Goal: Use online tool/utility: Utilize a website feature to perform a specific function

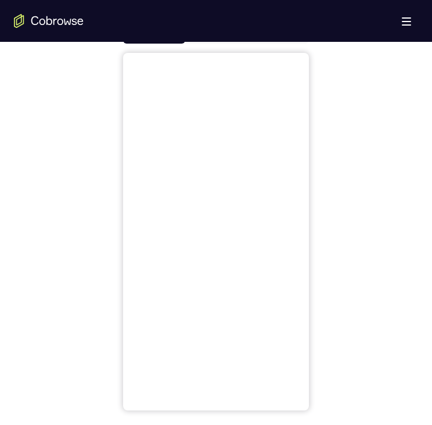
scroll to position [465, 0]
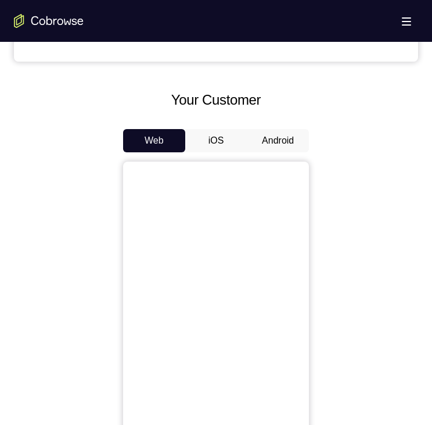
click at [270, 141] on button "Android" at bounding box center [278, 140] width 62 height 23
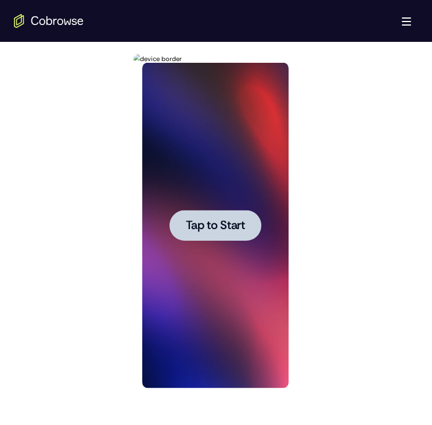
scroll to position [0, 0]
click at [214, 226] on span "Tap to Start" at bounding box center [214, 226] width 59 height 12
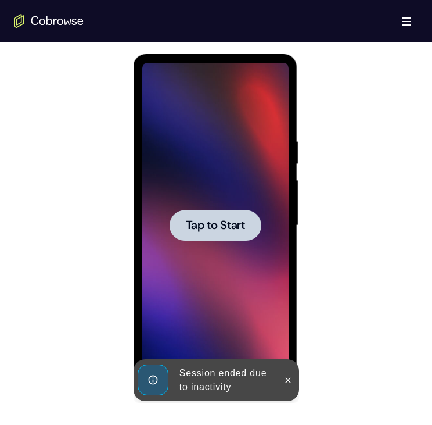
click at [203, 225] on span "Tap to Start" at bounding box center [214, 226] width 59 height 12
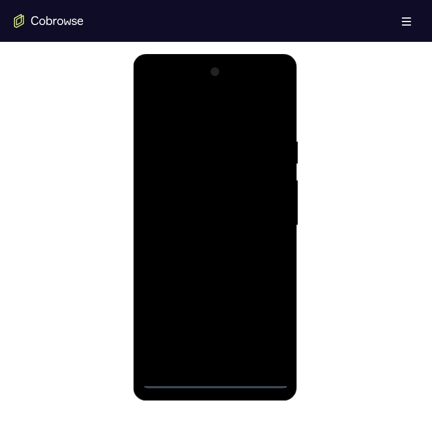
click at [173, 380] on div at bounding box center [215, 225] width 146 height 325
click at [175, 375] on div at bounding box center [215, 225] width 146 height 325
click at [217, 381] on div at bounding box center [215, 225] width 146 height 325
click at [263, 333] on div at bounding box center [215, 225] width 146 height 325
click at [166, 109] on div at bounding box center [215, 225] width 146 height 325
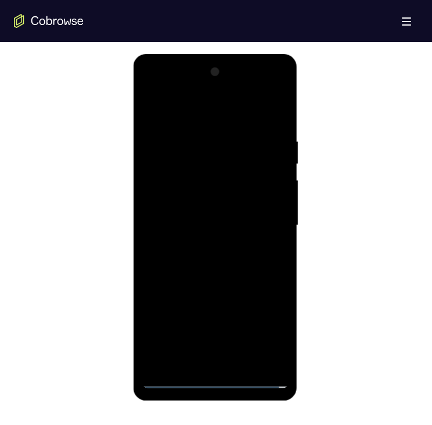
click at [189, 161] on div at bounding box center [215, 225] width 146 height 325
click at [252, 294] on div at bounding box center [215, 225] width 146 height 325
click at [242, 335] on div at bounding box center [215, 225] width 146 height 325
click at [162, 152] on div at bounding box center [215, 225] width 146 height 325
click at [163, 217] on div at bounding box center [215, 225] width 146 height 325
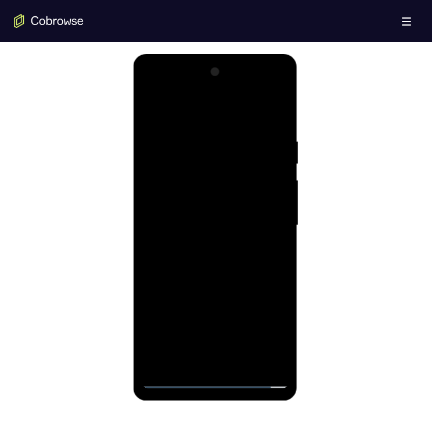
click at [189, 214] on div at bounding box center [215, 225] width 146 height 325
click at [206, 298] on div at bounding box center [215, 225] width 146 height 325
click at [166, 293] on div at bounding box center [215, 225] width 146 height 325
click at [249, 297] on div at bounding box center [215, 225] width 146 height 325
click at [245, 338] on div at bounding box center [215, 225] width 146 height 325
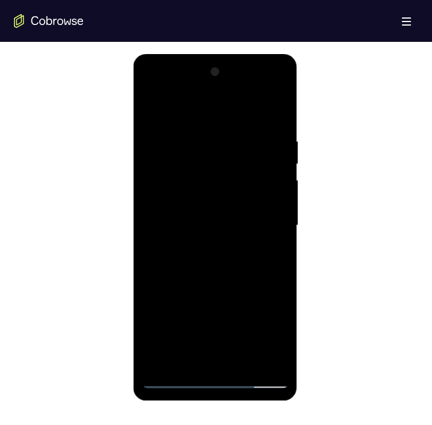
click at [263, 355] on div at bounding box center [215, 225] width 146 height 325
click at [270, 314] on div at bounding box center [215, 225] width 146 height 325
click at [250, 295] on div at bounding box center [215, 225] width 146 height 325
click at [273, 320] on div at bounding box center [215, 225] width 146 height 325
click at [256, 297] on div at bounding box center [215, 225] width 146 height 325
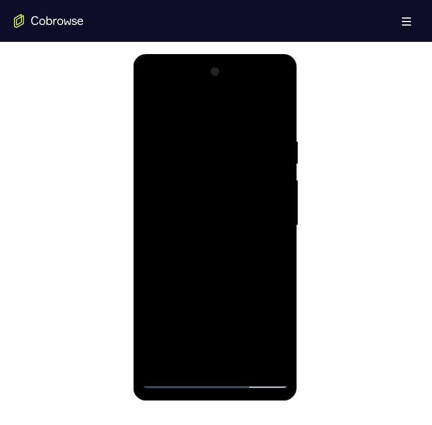
click at [157, 316] on div at bounding box center [215, 225] width 146 height 325
click at [180, 198] on div at bounding box center [215, 225] width 146 height 325
click at [157, 339] on div at bounding box center [215, 225] width 146 height 325
click at [256, 333] on div at bounding box center [215, 225] width 146 height 325
click at [151, 332] on div at bounding box center [215, 225] width 146 height 325
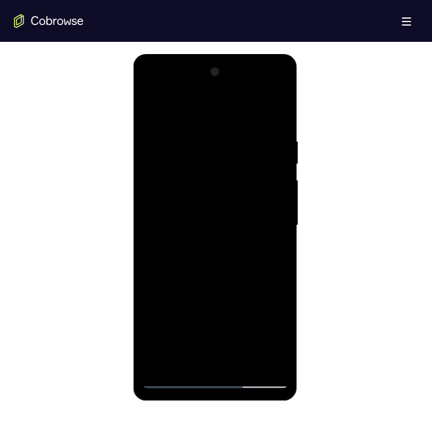
click at [257, 316] on div at bounding box center [215, 225] width 146 height 325
click at [278, 337] on div at bounding box center [215, 225] width 146 height 325
click at [252, 293] on div at bounding box center [215, 225] width 146 height 325
click at [147, 337] on div at bounding box center [215, 225] width 146 height 325
click at [270, 318] on div at bounding box center [215, 225] width 146 height 325
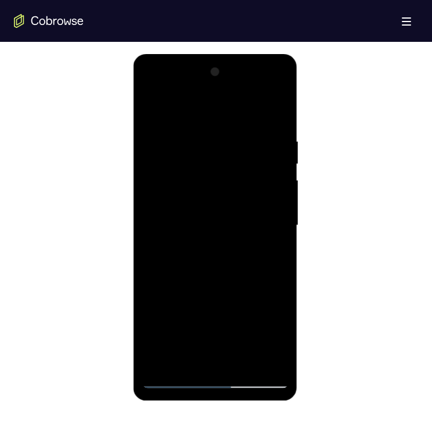
click at [166, 277] on div at bounding box center [215, 225] width 146 height 325
click at [277, 281] on div at bounding box center [215, 225] width 146 height 325
click at [154, 277] on div at bounding box center [215, 225] width 146 height 325
click at [154, 275] on div at bounding box center [215, 225] width 146 height 325
click at [152, 360] on div at bounding box center [215, 225] width 146 height 325
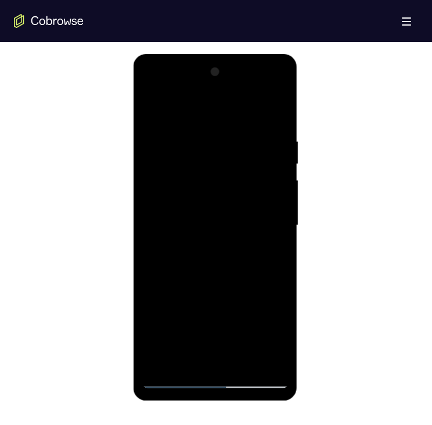
click at [176, 316] on div at bounding box center [215, 225] width 146 height 325
click at [189, 226] on div at bounding box center [215, 225] width 146 height 325
click at [205, 274] on div at bounding box center [215, 225] width 146 height 325
click at [183, 248] on div at bounding box center [215, 225] width 146 height 325
click at [178, 176] on div at bounding box center [215, 225] width 146 height 325
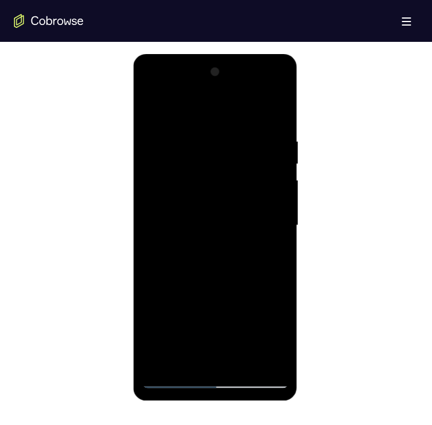
click at [275, 339] on div at bounding box center [215, 225] width 146 height 325
click at [224, 227] on div at bounding box center [215, 225] width 146 height 325
click at [218, 264] on div at bounding box center [215, 225] width 146 height 325
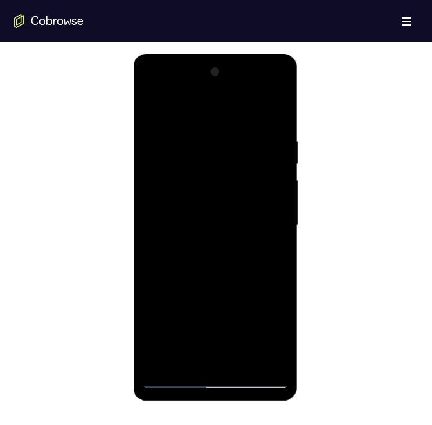
click at [185, 289] on div at bounding box center [215, 225] width 146 height 325
click at [151, 106] on div at bounding box center [215, 225] width 146 height 325
click at [149, 109] on div at bounding box center [215, 225] width 146 height 325
click at [163, 210] on div at bounding box center [215, 225] width 146 height 325
click at [207, 297] on div at bounding box center [215, 225] width 146 height 325
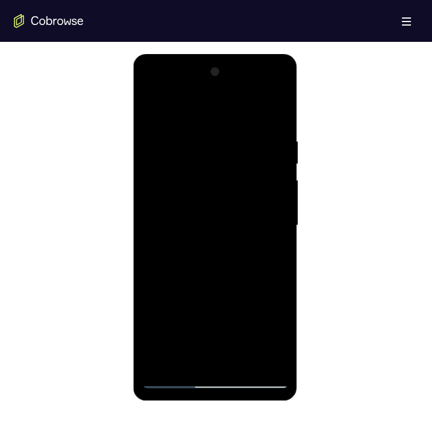
click at [162, 295] on div at bounding box center [215, 225] width 146 height 325
click at [255, 296] on div at bounding box center [215, 225] width 146 height 325
click at [242, 334] on div at bounding box center [215, 225] width 146 height 325
click at [257, 357] on div at bounding box center [215, 225] width 146 height 325
click at [271, 318] on div at bounding box center [215, 225] width 146 height 325
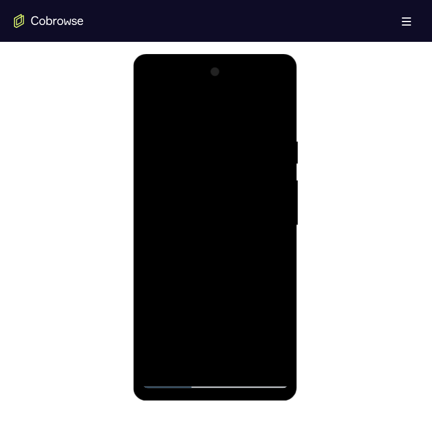
click at [249, 292] on div at bounding box center [215, 225] width 146 height 325
click at [201, 164] on div at bounding box center [215, 225] width 146 height 325
click at [163, 195] on div at bounding box center [215, 225] width 146 height 325
click at [151, 337] on div at bounding box center [215, 225] width 146 height 325
click at [259, 333] on div at bounding box center [215, 225] width 146 height 325
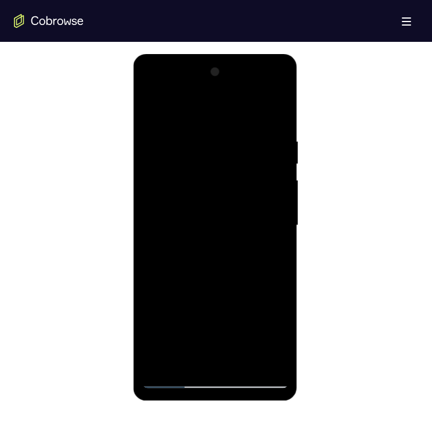
click at [250, 292] on div at bounding box center [215, 225] width 146 height 325
click at [148, 338] on div at bounding box center [215, 225] width 146 height 325
click at [270, 314] on div at bounding box center [215, 225] width 146 height 325
click at [160, 274] on div at bounding box center [215, 225] width 146 height 325
click at [281, 273] on div at bounding box center [215, 225] width 146 height 325
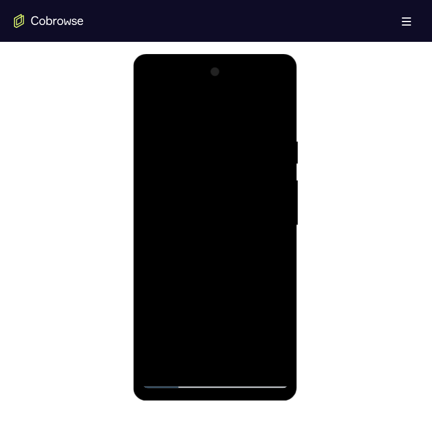
click at [149, 276] on div at bounding box center [215, 225] width 146 height 325
click at [156, 356] on div at bounding box center [215, 225] width 146 height 325
click at [180, 316] on div at bounding box center [215, 225] width 146 height 325
click at [195, 225] on div at bounding box center [215, 225] width 146 height 325
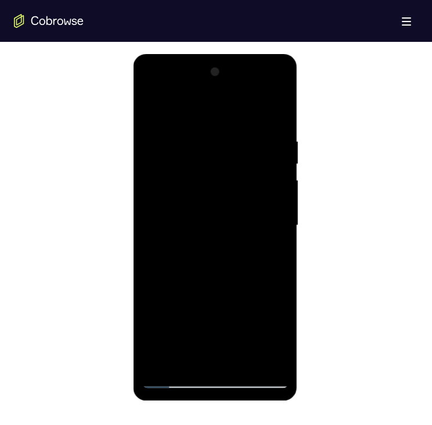
click at [266, 105] on div at bounding box center [215, 225] width 146 height 325
click at [172, 246] on div at bounding box center [215, 225] width 146 height 325
click at [145, 99] on div at bounding box center [215, 225] width 146 height 325
click at [218, 377] on div at bounding box center [215, 225] width 146 height 325
drag, startPoint x: 218, startPoint y: 287, endPoint x: 216, endPoint y: 134, distance: 152.9
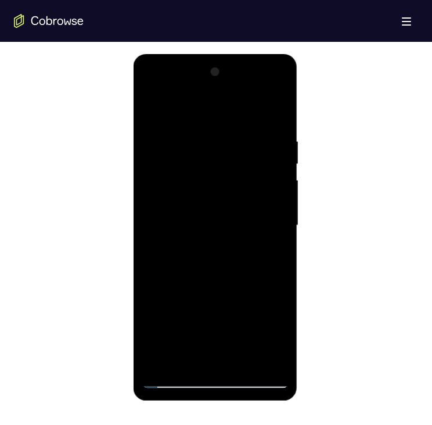
click at [221, 99] on div at bounding box center [215, 225] width 146 height 325
drag, startPoint x: 151, startPoint y: 278, endPoint x: 135, endPoint y: 274, distance: 15.8
click at [133, 228] on html "Online web based iOS Simulators and Android Emulators. Run iPhone, iPad, Mobile…" at bounding box center [216, 228] width 166 height 349
drag, startPoint x: 230, startPoint y: 269, endPoint x: 194, endPoint y: 239, distance: 47.1
click at [194, 258] on div at bounding box center [215, 225] width 146 height 325
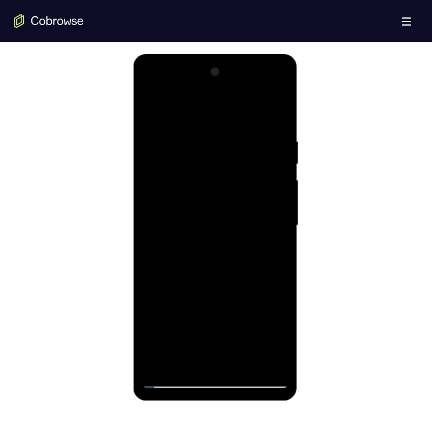
click at [196, 206] on div at bounding box center [215, 225] width 146 height 325
click at [174, 135] on div at bounding box center [215, 225] width 146 height 325
click at [245, 360] on div at bounding box center [215, 225] width 146 height 325
click at [241, 359] on div at bounding box center [215, 225] width 146 height 325
click at [174, 374] on div at bounding box center [215, 225] width 146 height 325
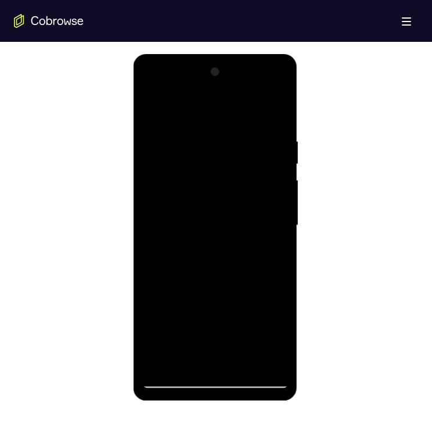
click at [173, 374] on div at bounding box center [215, 225] width 146 height 325
click at [171, 380] on div at bounding box center [215, 225] width 146 height 325
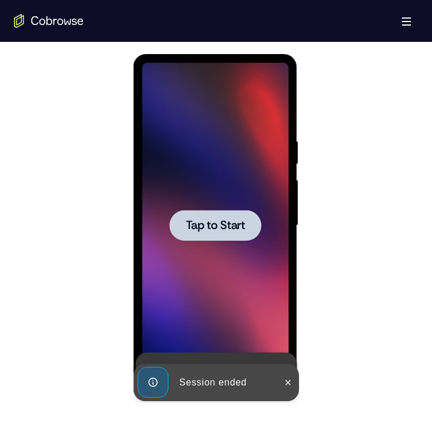
click at [196, 278] on div at bounding box center [215, 225] width 146 height 325
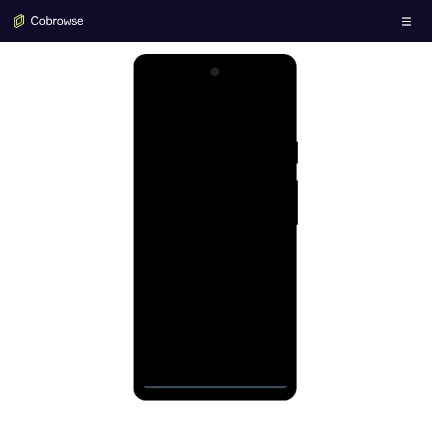
click at [174, 379] on div at bounding box center [215, 225] width 146 height 325
click at [216, 379] on div at bounding box center [215, 225] width 146 height 325
click at [231, 364] on div at bounding box center [215, 225] width 146 height 325
click at [219, 374] on div at bounding box center [215, 225] width 146 height 325
click at [214, 374] on div at bounding box center [215, 225] width 146 height 325
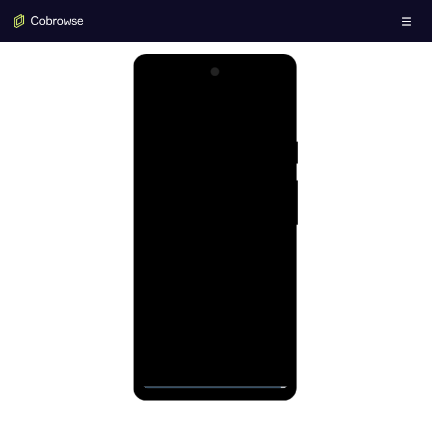
click at [212, 378] on div at bounding box center [215, 225] width 146 height 325
drag, startPoint x: 210, startPoint y: 295, endPoint x: 189, endPoint y: 65, distance: 231.1
click at [196, 54] on html "Online web based iOS Simulators and Android Emulators. Run iPhone, iPad, Mobile…" at bounding box center [216, 228] width 166 height 349
click at [201, 216] on div at bounding box center [215, 225] width 146 height 325
click at [182, 134] on div at bounding box center [215, 225] width 146 height 325
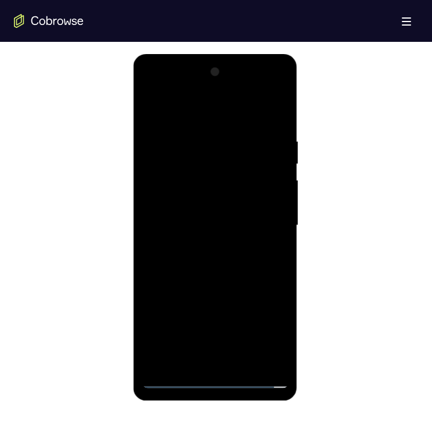
click at [239, 355] on div at bounding box center [215, 225] width 146 height 325
click at [184, 137] on div at bounding box center [215, 225] width 146 height 325
click at [260, 314] on div at bounding box center [215, 225] width 146 height 325
click at [234, 295] on div at bounding box center [215, 225] width 146 height 325
click at [243, 337] on div at bounding box center [215, 225] width 146 height 325
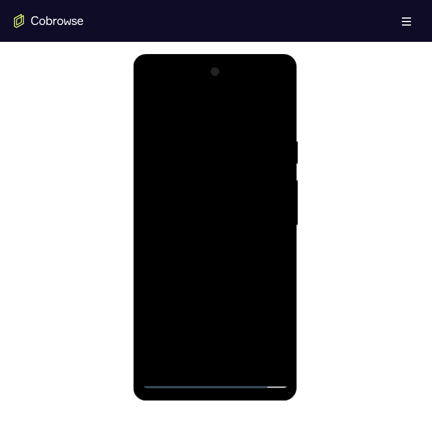
click at [264, 338] on div at bounding box center [215, 225] width 146 height 325
click at [158, 315] on div at bounding box center [215, 225] width 146 height 325
click at [249, 336] on div at bounding box center [215, 225] width 146 height 325
click at [213, 316] on div at bounding box center [215, 225] width 146 height 325
click at [185, 134] on div at bounding box center [215, 225] width 146 height 325
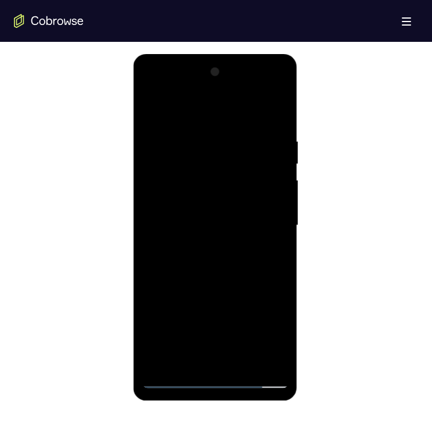
click at [153, 183] on div at bounding box center [215, 225] width 146 height 325
click at [163, 210] on div at bounding box center [215, 225] width 146 height 325
click at [163, 123] on div at bounding box center [215, 225] width 146 height 325
click at [152, 90] on div at bounding box center [215, 225] width 146 height 325
click at [152, 189] on div at bounding box center [215, 225] width 146 height 325
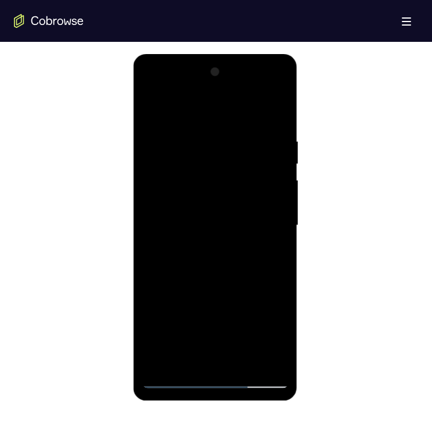
click at [163, 219] on div at bounding box center [215, 225] width 146 height 325
click at [246, 124] on div at bounding box center [215, 225] width 146 height 325
drag, startPoint x: 206, startPoint y: 158, endPoint x: 231, endPoint y: 102, distance: 61.9
click at [233, 101] on div at bounding box center [215, 225] width 146 height 325
drag, startPoint x: 202, startPoint y: 187, endPoint x: 220, endPoint y: 126, distance: 63.1
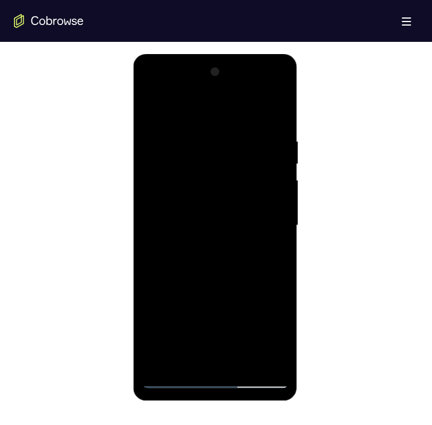
click at [221, 127] on div at bounding box center [215, 225] width 146 height 325
click at [147, 86] on div at bounding box center [215, 225] width 146 height 325
click at [209, 146] on div at bounding box center [215, 225] width 146 height 325
click at [166, 163] on div at bounding box center [215, 225] width 146 height 325
click at [175, 159] on div at bounding box center [215, 225] width 146 height 325
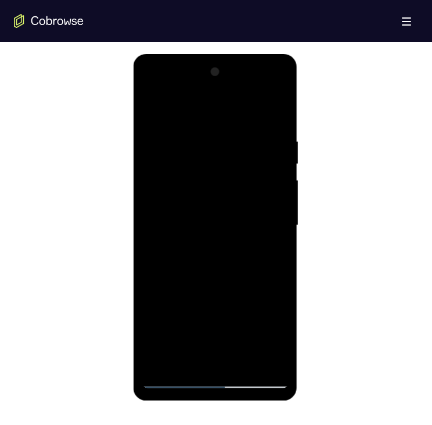
scroll to position [523, 0]
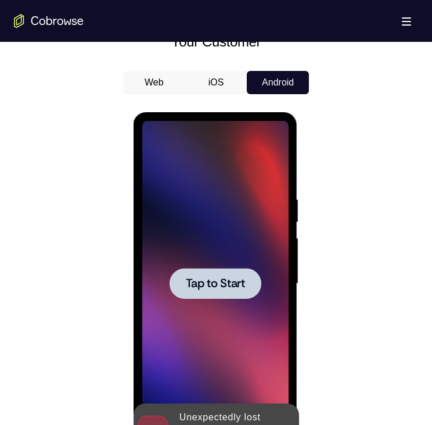
click at [186, 278] on span "Tap to Start" at bounding box center [214, 284] width 59 height 12
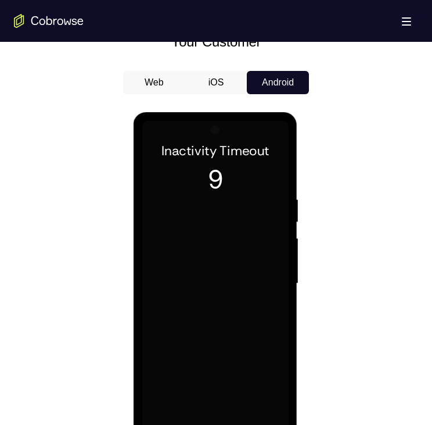
scroll to position [637, 0]
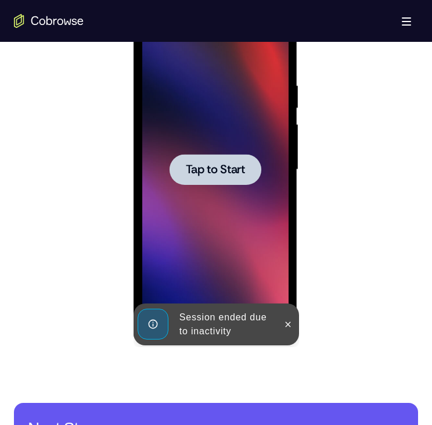
click at [216, 233] on div at bounding box center [215, 169] width 146 height 325
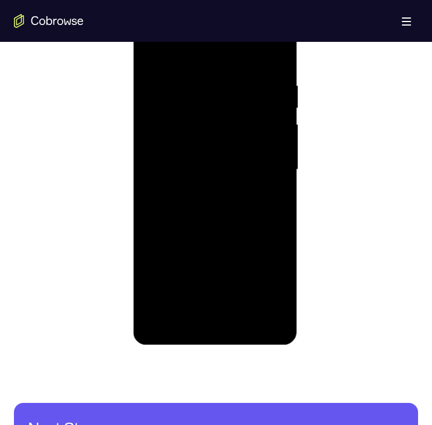
scroll to position [558, 0]
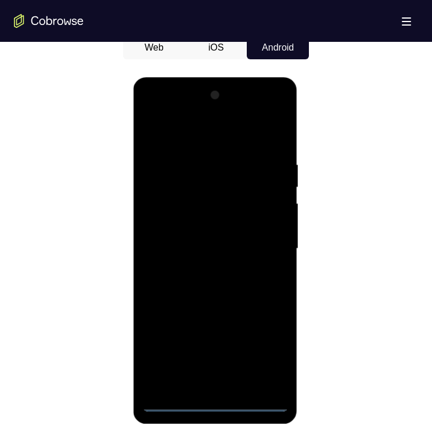
click at [214, 400] on div at bounding box center [215, 248] width 146 height 325
click at [216, 378] on div at bounding box center [215, 248] width 146 height 325
click at [168, 401] on div at bounding box center [215, 248] width 146 height 325
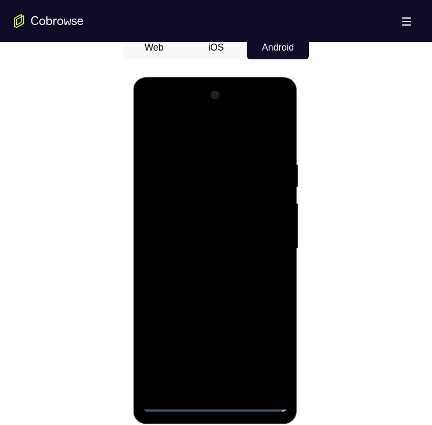
click at [173, 400] on div at bounding box center [215, 248] width 146 height 325
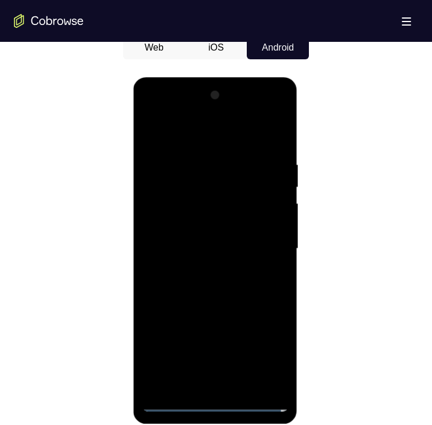
click at [216, 399] on div at bounding box center [215, 248] width 146 height 325
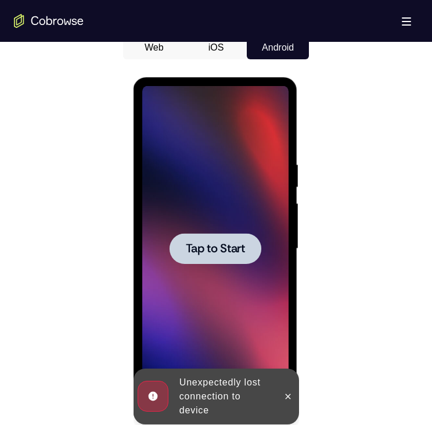
click at [249, 323] on div at bounding box center [215, 248] width 146 height 325
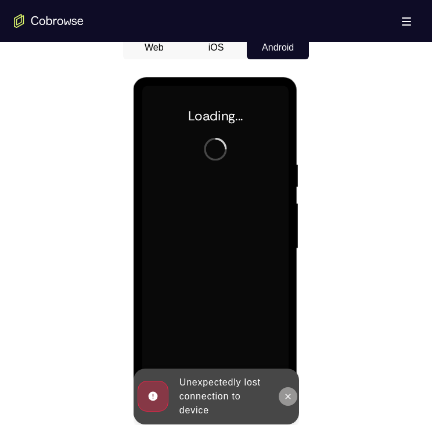
click at [286, 396] on icon at bounding box center [287, 396] width 9 height 9
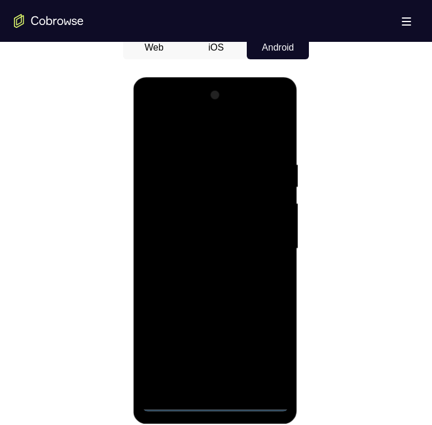
click at [212, 397] on div at bounding box center [215, 248] width 146 height 325
click at [212, 404] on div at bounding box center [215, 248] width 146 height 325
click at [212, 376] on div at bounding box center [215, 248] width 146 height 325
click at [221, 400] on div at bounding box center [215, 248] width 146 height 325
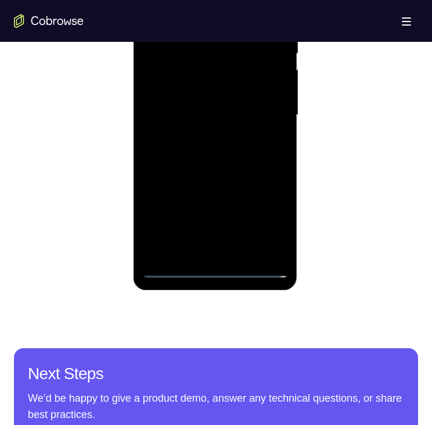
scroll to position [662, 0]
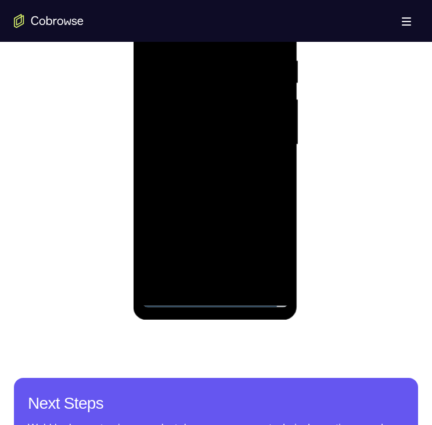
drag, startPoint x: 249, startPoint y: 178, endPoint x: 192, endPoint y: 87, distance: 107.1
click at [231, 42] on div at bounding box center [215, 144] width 146 height 325
click at [198, 128] on div at bounding box center [215, 144] width 146 height 325
click at [191, 60] on div at bounding box center [215, 144] width 146 height 325
click at [233, 277] on div at bounding box center [215, 144] width 146 height 325
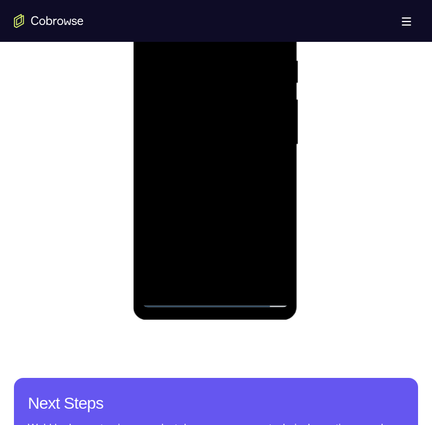
click at [198, 58] on div at bounding box center [215, 144] width 146 height 325
click at [251, 213] on div at bounding box center [215, 144] width 146 height 325
click at [245, 259] on div at bounding box center [215, 144] width 146 height 325
click at [177, 33] on div at bounding box center [215, 144] width 146 height 325
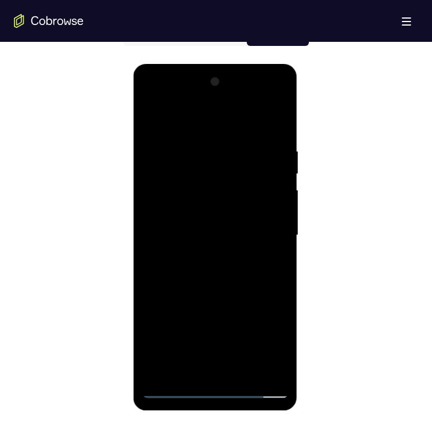
click at [178, 174] on div at bounding box center [215, 235] width 146 height 325
click at [196, 240] on div at bounding box center [215, 235] width 146 height 325
click at [201, 256] on div at bounding box center [215, 235] width 146 height 325
click at [194, 225] on div at bounding box center [215, 235] width 146 height 325
click at [207, 303] on div at bounding box center [215, 235] width 146 height 325
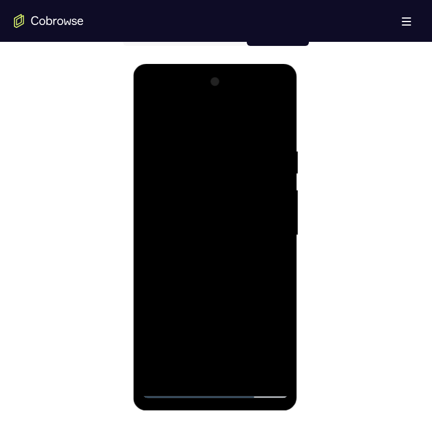
click at [160, 305] on div at bounding box center [215, 235] width 146 height 325
click at [252, 305] on div at bounding box center [215, 235] width 146 height 325
click at [242, 346] on div at bounding box center [215, 235] width 146 height 325
click at [256, 368] on div at bounding box center [215, 235] width 146 height 325
click at [270, 325] on div at bounding box center [215, 235] width 146 height 325
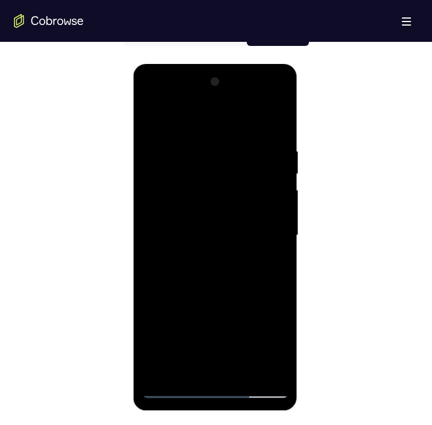
click at [249, 302] on div at bounding box center [215, 235] width 146 height 325
click at [271, 325] on div at bounding box center [215, 235] width 146 height 325
click at [250, 303] on div at bounding box center [215, 235] width 146 height 325
click at [156, 328] on div at bounding box center [215, 235] width 146 height 325
click at [168, 215] on div at bounding box center [215, 235] width 146 height 325
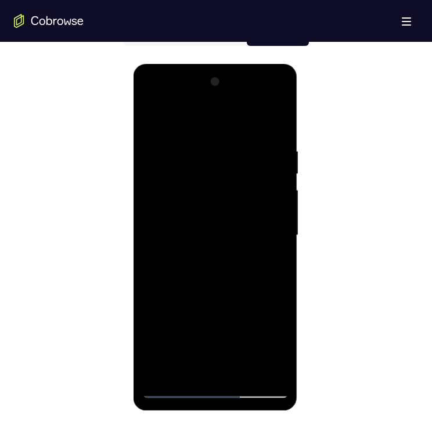
click at [153, 347] on div at bounding box center [215, 235] width 146 height 325
click at [257, 346] on div at bounding box center [215, 235] width 146 height 325
click at [250, 307] on div at bounding box center [215, 235] width 146 height 325
click at [151, 347] on div at bounding box center [215, 235] width 146 height 325
click at [271, 327] on div at bounding box center [215, 235] width 146 height 325
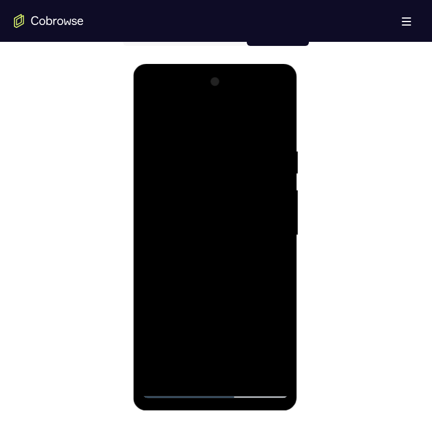
drag, startPoint x: 165, startPoint y: 287, endPoint x: 266, endPoint y: 367, distance: 128.6
click at [165, 287] on div at bounding box center [215, 235] width 146 height 325
click at [278, 289] on div at bounding box center [215, 235] width 146 height 325
click at [146, 284] on div at bounding box center [215, 235] width 146 height 325
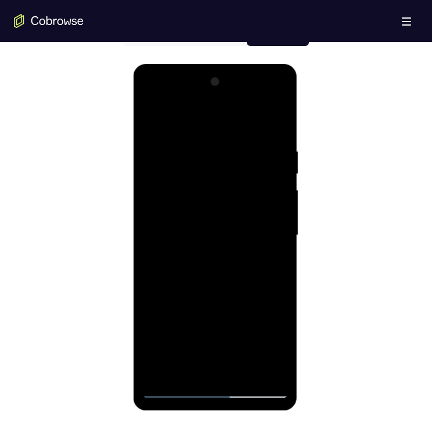
click at [149, 365] on div at bounding box center [215, 235] width 146 height 325
click at [177, 324] on div at bounding box center [215, 235] width 146 height 325
click at [188, 234] on div at bounding box center [215, 235] width 146 height 325
click at [231, 267] on div at bounding box center [215, 235] width 146 height 325
click at [197, 246] on div at bounding box center [215, 235] width 146 height 325
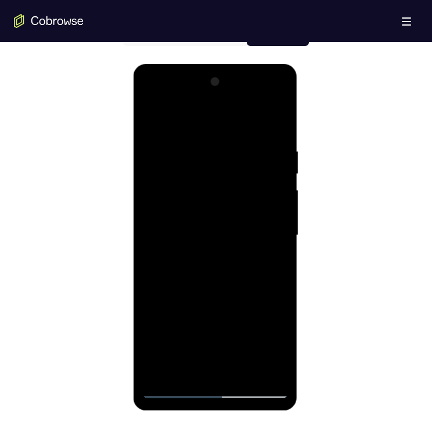
click at [272, 213] on div at bounding box center [215, 235] width 146 height 325
click at [155, 367] on div at bounding box center [215, 235] width 146 height 325
click at [178, 324] on div at bounding box center [215, 235] width 146 height 325
click at [179, 325] on div at bounding box center [215, 235] width 146 height 325
click at [276, 344] on div at bounding box center [215, 235] width 146 height 325
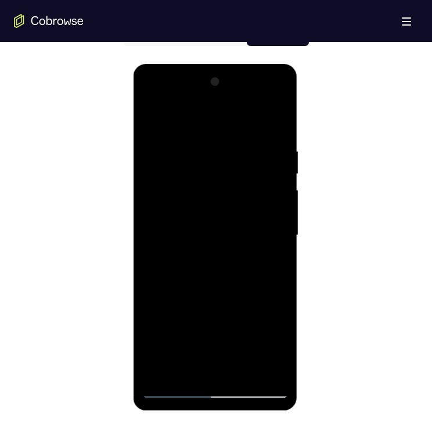
click at [191, 235] on div at bounding box center [215, 235] width 146 height 325
click at [266, 119] on div at bounding box center [215, 235] width 146 height 325
drag, startPoint x: 152, startPoint y: 120, endPoint x: 266, endPoint y: 187, distance: 131.8
click at [152, 120] on div at bounding box center [215, 235] width 146 height 325
click at [217, 363] on div at bounding box center [215, 235] width 146 height 325
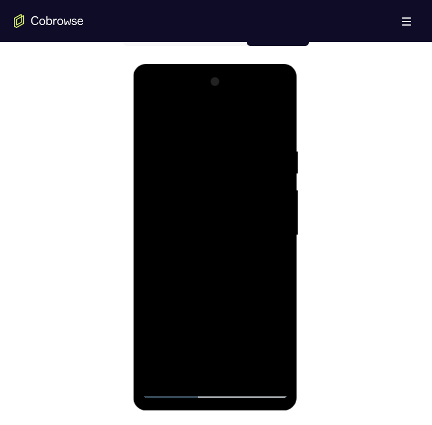
click at [150, 99] on div at bounding box center [215, 235] width 146 height 325
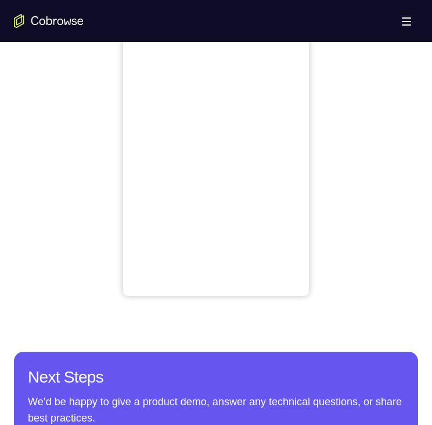
scroll to position [407, 0]
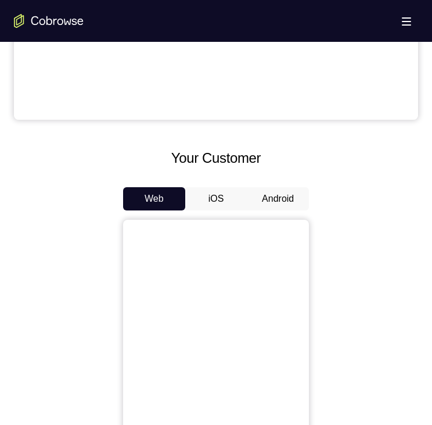
drag, startPoint x: 278, startPoint y: 198, endPoint x: 264, endPoint y: 146, distance: 53.7
click at [279, 197] on button "Android" at bounding box center [278, 198] width 62 height 23
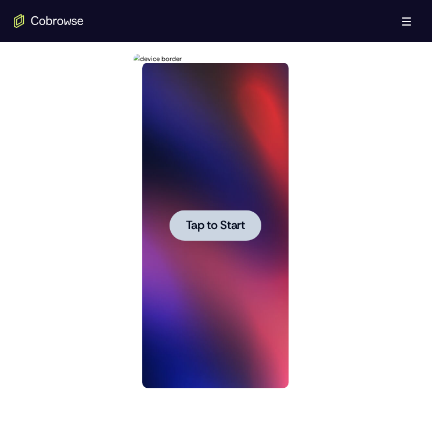
scroll to position [0, 0]
click at [221, 230] on span "Tap to Start" at bounding box center [214, 226] width 59 height 12
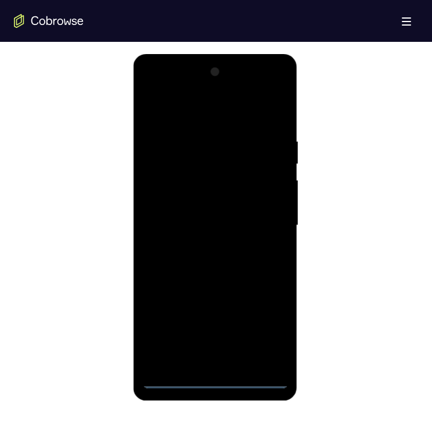
click at [215, 377] on div at bounding box center [215, 225] width 146 height 325
drag, startPoint x: 213, startPoint y: 299, endPoint x: 221, endPoint y: 141, distance: 158.9
click at [264, 144] on div at bounding box center [215, 225] width 146 height 325
click at [194, 207] on div at bounding box center [215, 225] width 146 height 325
click at [233, 141] on div at bounding box center [215, 225] width 146 height 325
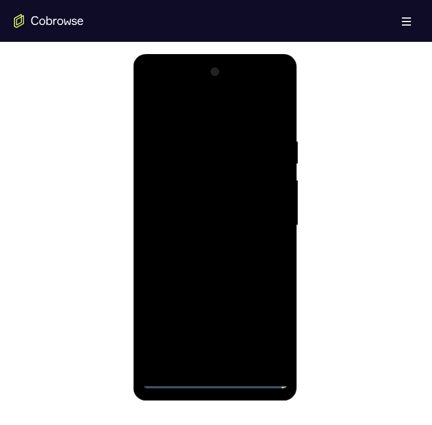
click at [261, 357] on div at bounding box center [215, 225] width 146 height 325
click at [213, 180] on div at bounding box center [215, 225] width 146 height 325
click at [259, 337] on div at bounding box center [215, 225] width 146 height 325
click at [235, 293] on div at bounding box center [215, 225] width 146 height 325
click at [230, 316] on div at bounding box center [215, 225] width 146 height 325
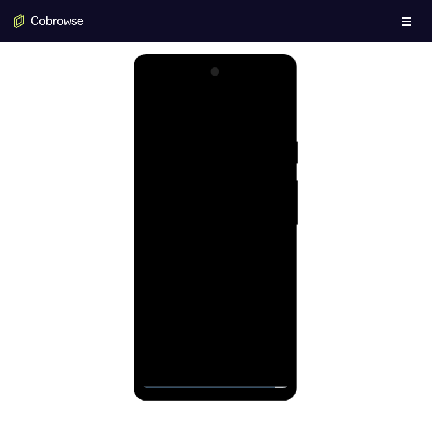
click at [253, 295] on div at bounding box center [215, 225] width 146 height 325
click at [170, 338] on div at bounding box center [215, 225] width 146 height 325
click at [248, 293] on div at bounding box center [215, 225] width 146 height 325
click at [270, 317] on div at bounding box center [215, 225] width 146 height 325
click at [249, 297] on div at bounding box center [215, 225] width 146 height 325
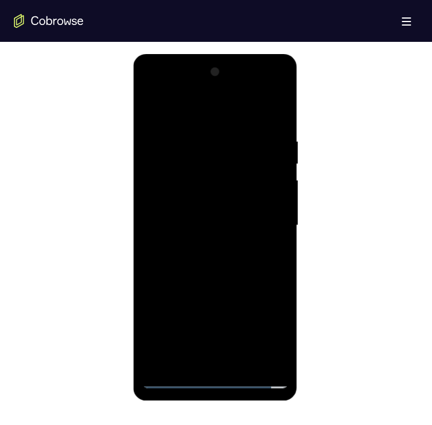
click at [249, 336] on div at bounding box center [215, 225] width 146 height 325
click at [187, 315] on div at bounding box center [215, 225] width 146 height 325
click at [159, 316] on div at bounding box center [215, 225] width 146 height 325
click at [170, 360] on div at bounding box center [215, 225] width 146 height 325
click at [277, 337] on div at bounding box center [215, 225] width 146 height 325
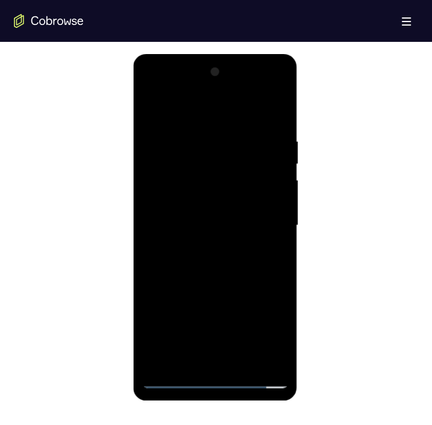
click at [154, 357] on div at bounding box center [215, 225] width 146 height 325
click at [219, 295] on div at bounding box center [215, 225] width 146 height 325
click at [212, 296] on div at bounding box center [215, 225] width 146 height 325
click at [150, 350] on div at bounding box center [215, 225] width 146 height 325
click at [156, 351] on div at bounding box center [215, 225] width 146 height 325
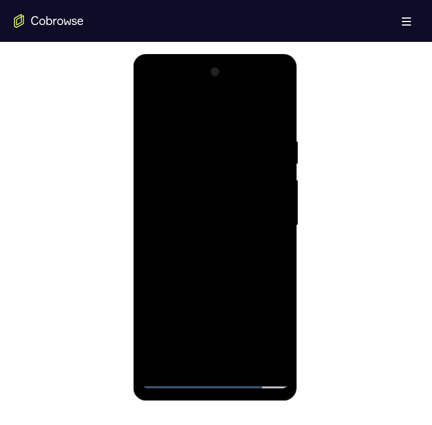
click at [168, 356] on div at bounding box center [215, 225] width 146 height 325
click at [217, 318] on div at bounding box center [215, 225] width 146 height 325
click at [257, 337] on div at bounding box center [215, 225] width 146 height 325
click at [157, 319] on div at bounding box center [215, 225] width 146 height 325
click at [249, 295] on div at bounding box center [215, 225] width 146 height 325
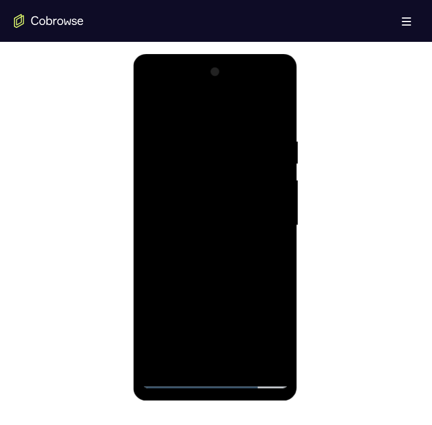
click at [275, 317] on div at bounding box center [215, 225] width 146 height 325
click at [260, 357] on div at bounding box center [215, 225] width 146 height 325
click at [198, 339] on div at bounding box center [215, 225] width 146 height 325
click at [266, 297] on div at bounding box center [215, 225] width 146 height 325
click at [259, 338] on div at bounding box center [215, 225] width 146 height 325
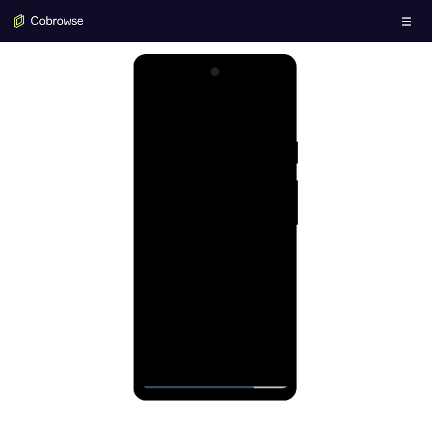
click at [264, 256] on div at bounding box center [215, 225] width 146 height 325
drag, startPoint x: 153, startPoint y: 341, endPoint x: 171, endPoint y: 346, distance: 18.8
click at [154, 341] on div at bounding box center [215, 225] width 146 height 325
click at [261, 339] on div at bounding box center [215, 225] width 146 height 325
click at [156, 337] on div at bounding box center [215, 225] width 146 height 325
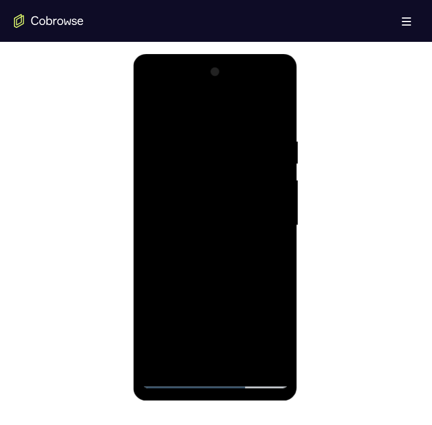
click at [246, 295] on div at bounding box center [215, 225] width 146 height 325
click at [155, 338] on div at bounding box center [215, 225] width 146 height 325
click at [273, 319] on div at bounding box center [215, 225] width 146 height 325
click at [164, 280] on div at bounding box center [215, 225] width 146 height 325
click at [275, 274] on div at bounding box center [215, 225] width 146 height 325
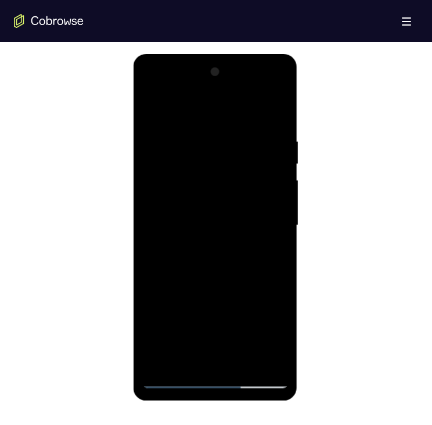
click at [152, 278] on div at bounding box center [215, 225] width 146 height 325
click at [155, 339] on div at bounding box center [215, 225] width 146 height 325
click at [191, 277] on div at bounding box center [215, 225] width 146 height 325
click at [263, 254] on div at bounding box center [215, 225] width 146 height 325
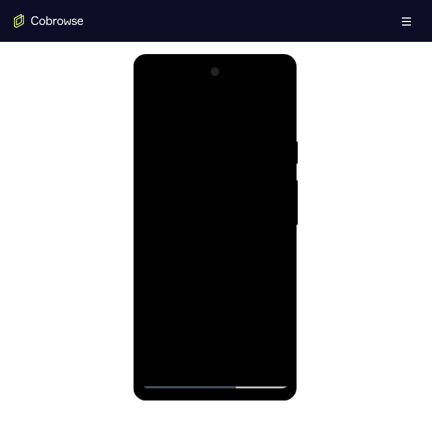
click at [254, 357] on div at bounding box center [215, 225] width 146 height 325
click at [194, 234] on div at bounding box center [215, 225] width 146 height 325
click at [175, 377] on div at bounding box center [215, 225] width 146 height 325
click at [221, 114] on div at bounding box center [215, 225] width 146 height 325
drag, startPoint x: 213, startPoint y: 380, endPoint x: 223, endPoint y: 377, distance: 9.6
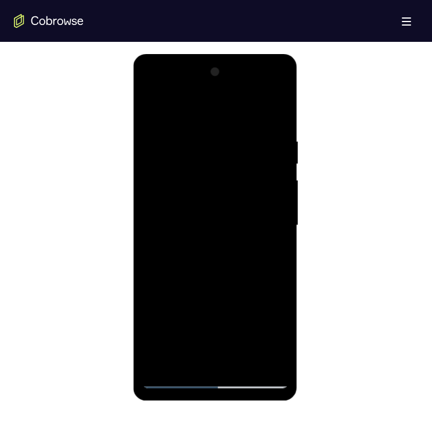
click at [212, 381] on div at bounding box center [215, 225] width 146 height 325
drag, startPoint x: 203, startPoint y: 292, endPoint x: 221, endPoint y: 133, distance: 160.3
click at [242, 139] on div at bounding box center [215, 225] width 146 height 325
click at [167, 205] on div at bounding box center [215, 225] width 146 height 325
click at [222, 230] on div at bounding box center [215, 225] width 146 height 325
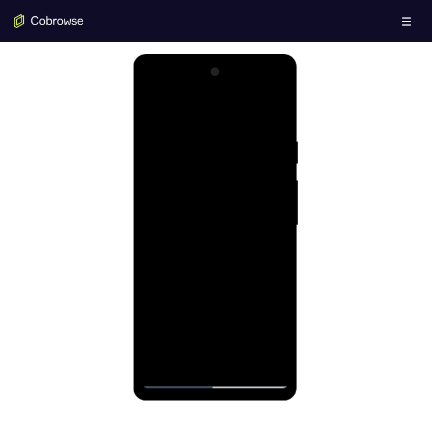
click at [221, 235] on div at bounding box center [215, 225] width 146 height 325
click at [213, 362] on div at bounding box center [215, 225] width 146 height 325
click at [198, 182] on div at bounding box center [215, 225] width 146 height 325
click at [157, 182] on div at bounding box center [215, 225] width 146 height 325
click at [201, 187] on div at bounding box center [215, 225] width 146 height 325
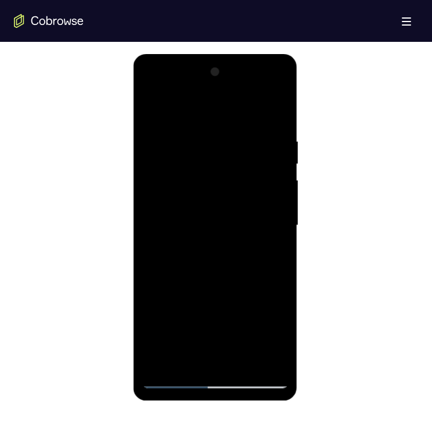
click at [201, 187] on div at bounding box center [215, 225] width 146 height 325
click at [165, 189] on div at bounding box center [215, 225] width 146 height 325
click at [173, 185] on div at bounding box center [215, 225] width 146 height 325
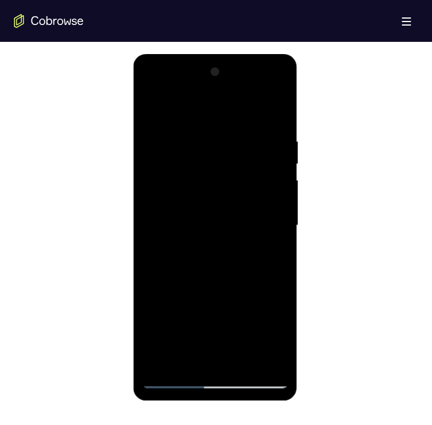
click at [173, 185] on div at bounding box center [215, 225] width 146 height 325
click at [151, 181] on div at bounding box center [215, 225] width 146 height 325
click at [153, 199] on div at bounding box center [215, 225] width 146 height 325
click at [164, 152] on div at bounding box center [215, 225] width 146 height 325
click at [173, 183] on div at bounding box center [215, 225] width 146 height 325
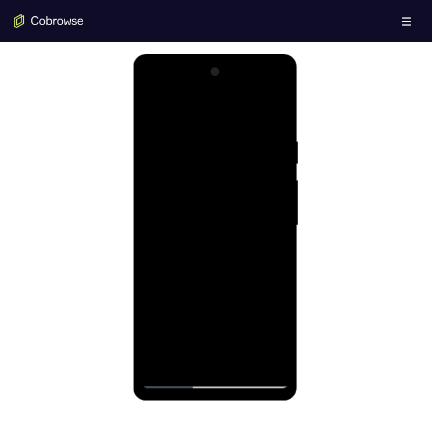
click at [173, 183] on div at bounding box center [215, 225] width 146 height 325
click at [261, 337] on div at bounding box center [215, 225] width 146 height 325
click at [237, 296] on div at bounding box center [215, 225] width 146 height 325
click at [231, 316] on div at bounding box center [215, 225] width 146 height 325
click at [252, 292] on div at bounding box center [215, 225] width 146 height 325
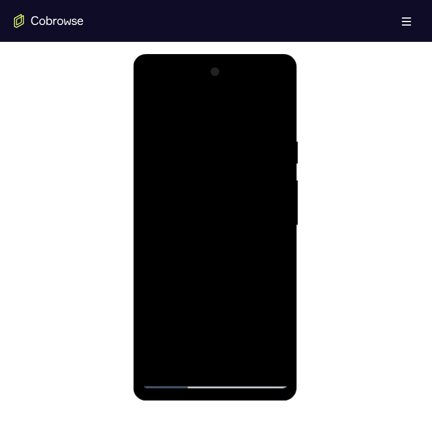
click at [170, 334] on div at bounding box center [215, 225] width 146 height 325
click at [250, 292] on div at bounding box center [215, 225] width 146 height 325
drag, startPoint x: 271, startPoint y: 313, endPoint x: 244, endPoint y: 297, distance: 32.3
click at [242, 297] on div at bounding box center [215, 225] width 146 height 325
click at [278, 341] on div at bounding box center [215, 225] width 146 height 325
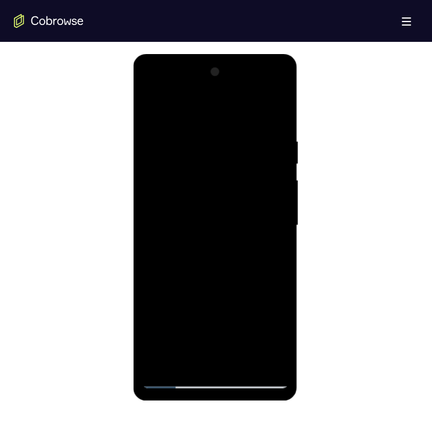
click at [251, 295] on div at bounding box center [215, 225] width 146 height 325
click at [249, 339] on div at bounding box center [215, 225] width 146 height 325
click at [281, 334] on div at bounding box center [215, 225] width 146 height 325
click at [182, 313] on div at bounding box center [215, 225] width 146 height 325
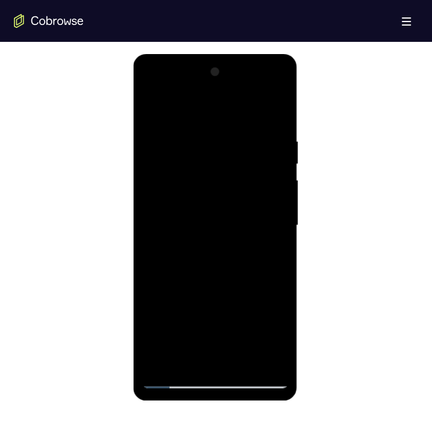
click at [156, 316] on div at bounding box center [215, 225] width 146 height 325
click at [156, 360] on div at bounding box center [215, 225] width 146 height 325
click at [220, 296] on div at bounding box center [215, 225] width 146 height 325
click at [209, 296] on div at bounding box center [215, 225] width 146 height 325
click at [148, 318] on div at bounding box center [215, 225] width 146 height 325
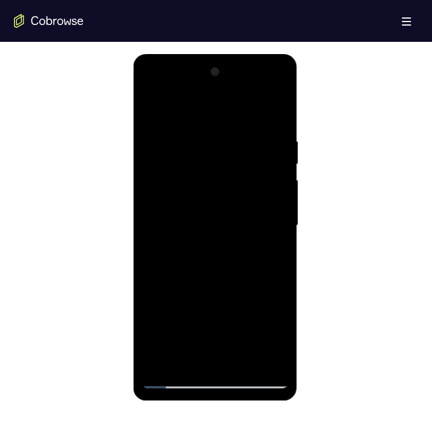
click at [149, 360] on div at bounding box center [215, 225] width 146 height 325
click at [216, 313] on div at bounding box center [215, 225] width 146 height 325
click at [257, 337] on div at bounding box center [215, 225] width 146 height 325
click at [155, 316] on div at bounding box center [215, 225] width 146 height 325
click at [253, 293] on div at bounding box center [215, 225] width 146 height 325
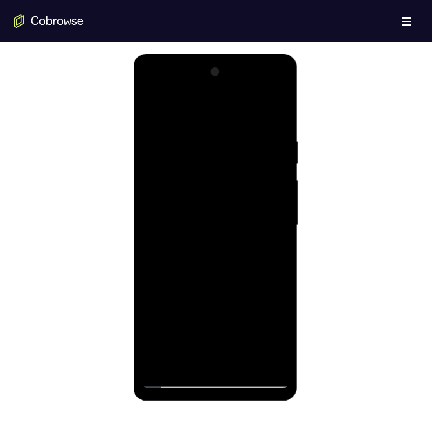
click at [270, 317] on div at bounding box center [215, 225] width 146 height 325
click at [258, 361] on div at bounding box center [215, 225] width 146 height 325
click at [199, 337] on div at bounding box center [215, 225] width 146 height 325
click at [262, 292] on div at bounding box center [215, 225] width 146 height 325
click at [255, 337] on div at bounding box center [215, 225] width 146 height 325
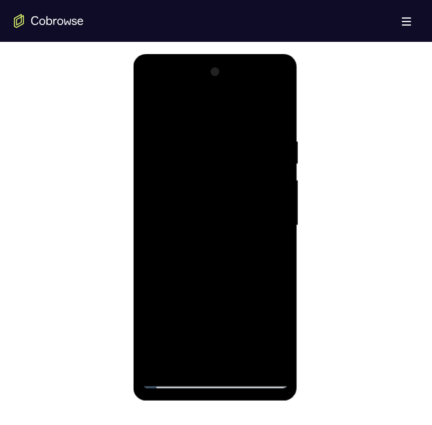
click at [266, 250] on div at bounding box center [215, 225] width 146 height 325
click at [218, 239] on div at bounding box center [215, 225] width 146 height 325
click at [169, 379] on div at bounding box center [215, 225] width 146 height 325
click at [155, 181] on div at bounding box center [215, 225] width 146 height 325
click at [181, 178] on div at bounding box center [215, 225] width 146 height 325
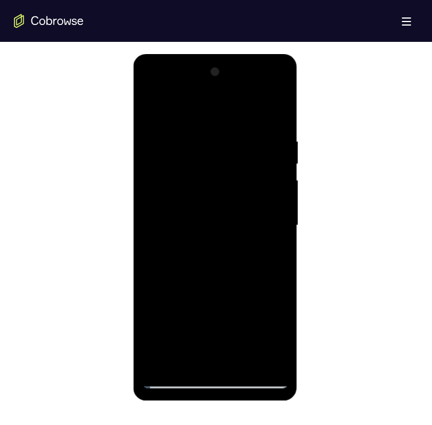
click at [181, 178] on div at bounding box center [215, 225] width 146 height 325
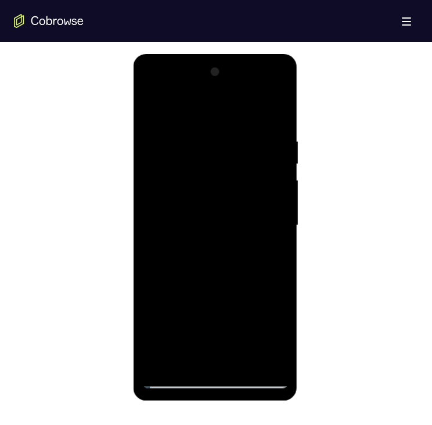
click at [181, 178] on div at bounding box center [215, 225] width 146 height 325
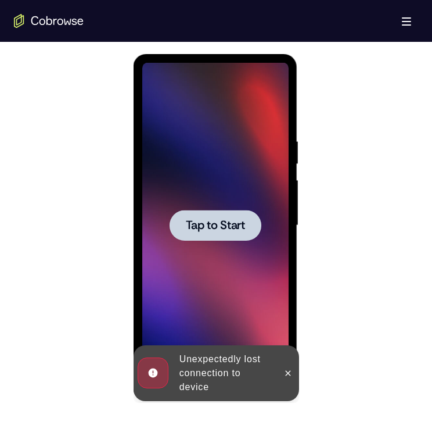
click at [199, 224] on span "Tap to Start" at bounding box center [214, 226] width 59 height 12
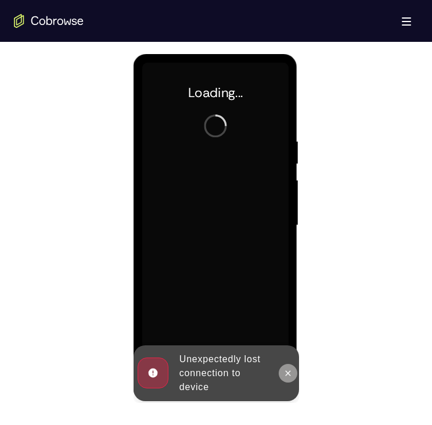
click at [287, 374] on icon at bounding box center [287, 372] width 9 height 9
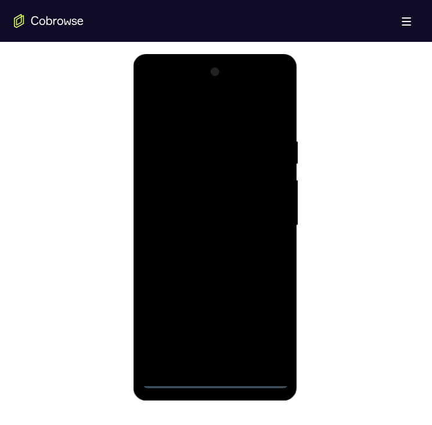
click at [214, 378] on div at bounding box center [215, 225] width 146 height 325
click at [211, 380] on div at bounding box center [215, 225] width 146 height 325
drag, startPoint x: 217, startPoint y: 298, endPoint x: 189, endPoint y: 223, distance: 80.0
click at [245, 121] on div at bounding box center [215, 225] width 146 height 325
click at [171, 207] on div at bounding box center [215, 225] width 146 height 325
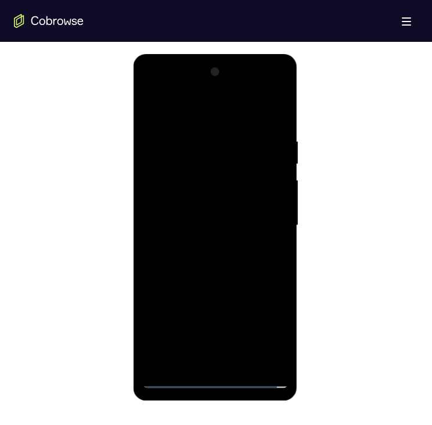
click at [192, 229] on div at bounding box center [215, 225] width 146 height 325
click at [213, 361] on div at bounding box center [215, 225] width 146 height 325
click at [189, 181] on div at bounding box center [215, 225] width 146 height 325
drag, startPoint x: 202, startPoint y: 147, endPoint x: 464, endPoint y: 250, distance: 281.6
click at [202, 147] on div at bounding box center [215, 225] width 146 height 325
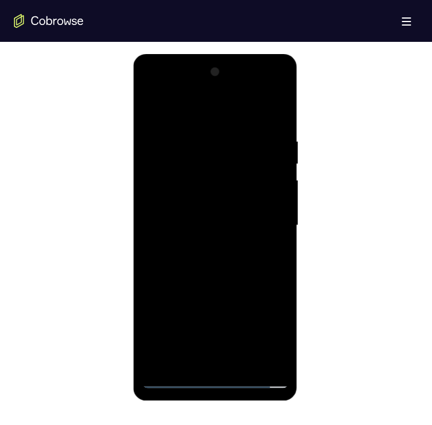
click at [186, 181] on div at bounding box center [215, 225] width 146 height 325
click at [259, 334] on div at bounding box center [215, 225] width 146 height 325
click at [235, 292] on div at bounding box center [215, 225] width 146 height 325
click at [228, 320] on div at bounding box center [215, 225] width 146 height 325
click at [249, 299] on div at bounding box center [215, 225] width 146 height 325
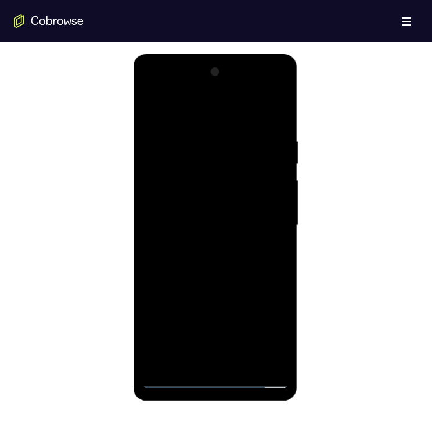
click at [172, 333] on div at bounding box center [215, 225] width 146 height 325
click at [247, 299] on div at bounding box center [215, 225] width 146 height 325
click at [269, 316] on div at bounding box center [215, 225] width 146 height 325
click at [251, 295] on div at bounding box center [215, 225] width 146 height 325
click at [242, 337] on div at bounding box center [215, 225] width 146 height 325
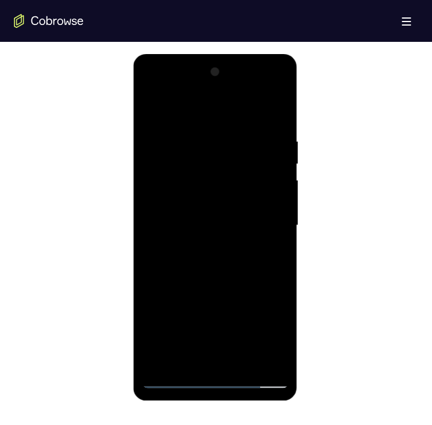
click at [184, 316] on div at bounding box center [215, 225] width 146 height 325
click at [156, 316] on div at bounding box center [215, 225] width 146 height 325
click at [157, 355] on div at bounding box center [215, 225] width 146 height 325
click at [223, 298] on div at bounding box center [215, 225] width 146 height 325
click at [209, 295] on div at bounding box center [215, 225] width 146 height 325
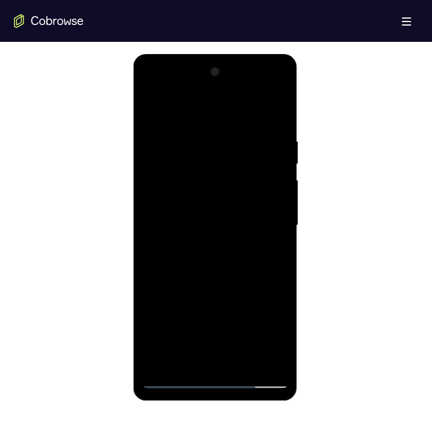
click at [272, 330] on div at bounding box center [215, 225] width 146 height 325
click at [223, 295] on div at bounding box center [215, 225] width 146 height 325
click at [203, 292] on div at bounding box center [215, 225] width 146 height 325
click at [148, 315] on div at bounding box center [215, 225] width 146 height 325
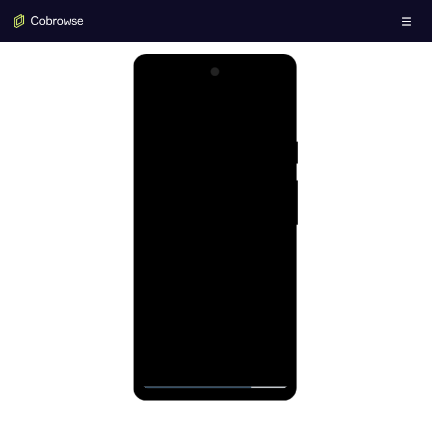
click at [156, 361] on div at bounding box center [215, 225] width 146 height 325
click at [215, 312] on div at bounding box center [215, 225] width 146 height 325
click at [257, 337] on div at bounding box center [215, 225] width 146 height 325
click at [157, 318] on div at bounding box center [215, 225] width 146 height 325
click at [253, 291] on div at bounding box center [215, 225] width 146 height 325
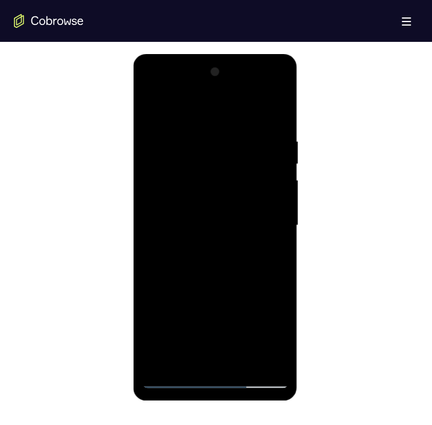
click at [274, 316] on div at bounding box center [215, 225] width 146 height 325
click at [261, 357] on div at bounding box center [215, 225] width 146 height 325
click at [200, 336] on div at bounding box center [215, 225] width 146 height 325
click at [263, 295] on div at bounding box center [215, 225] width 146 height 325
click at [255, 332] on div at bounding box center [215, 225] width 146 height 325
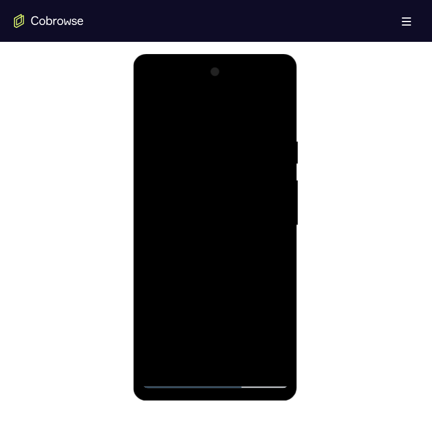
click at [259, 250] on div at bounding box center [215, 225] width 146 height 325
click at [156, 339] on div at bounding box center [215, 225] width 146 height 325
click at [255, 334] on div at bounding box center [215, 225] width 146 height 325
click at [149, 337] on div at bounding box center [215, 225] width 146 height 325
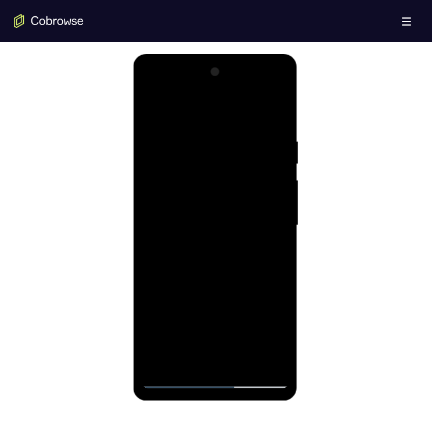
click at [149, 337] on div at bounding box center [215, 225] width 146 height 325
click at [247, 297] on div at bounding box center [215, 225] width 146 height 325
click at [152, 335] on div at bounding box center [215, 225] width 146 height 325
click at [274, 316] on div at bounding box center [215, 225] width 146 height 325
click at [162, 276] on div at bounding box center [215, 225] width 146 height 325
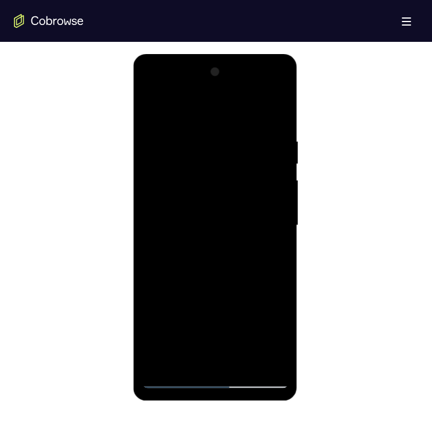
click at [280, 276] on div at bounding box center [215, 225] width 146 height 325
click at [151, 273] on div at bounding box center [215, 225] width 146 height 325
click at [154, 359] on div at bounding box center [215, 225] width 146 height 325
click at [177, 317] on div at bounding box center [215, 225] width 146 height 325
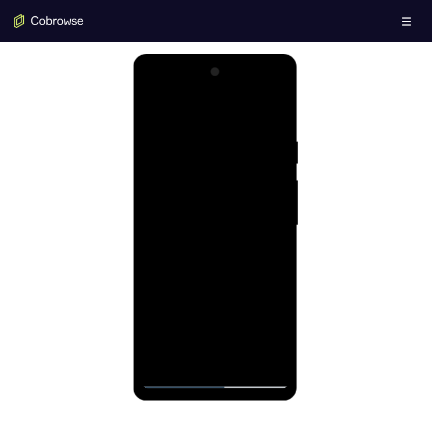
click at [162, 182] on div at bounding box center [215, 225] width 146 height 325
click at [162, 163] on div at bounding box center [215, 225] width 146 height 325
click at [162, 166] on div at bounding box center [215, 225] width 146 height 325
click at [163, 169] on div at bounding box center [215, 225] width 146 height 325
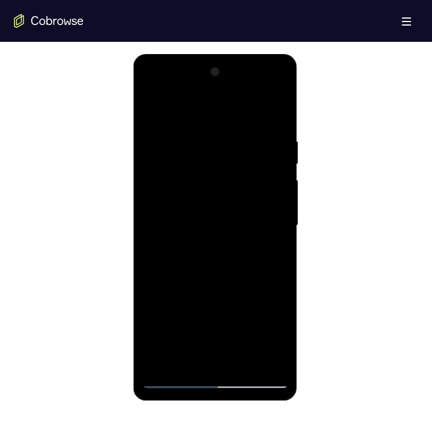
click at [163, 169] on div at bounding box center [215, 225] width 146 height 325
click at [277, 337] on div at bounding box center [215, 225] width 146 height 325
click at [152, 339] on div at bounding box center [215, 225] width 146 height 325
click at [252, 290] on div at bounding box center [215, 225] width 146 height 325
click at [258, 253] on div at bounding box center [215, 225] width 146 height 325
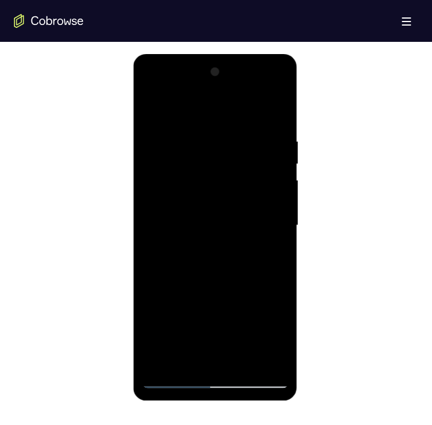
click at [263, 355] on div at bounding box center [215, 225] width 146 height 325
click at [266, 360] on div at bounding box center [215, 225] width 146 height 325
click at [222, 363] on div at bounding box center [215, 225] width 146 height 325
click at [266, 216] on div at bounding box center [215, 225] width 146 height 325
drag, startPoint x: 201, startPoint y: 272, endPoint x: 230, endPoint y: 178, distance: 98.0
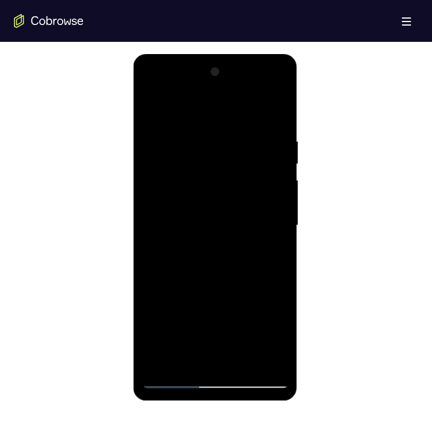
click at [231, 179] on div at bounding box center [215, 225] width 146 height 325
drag, startPoint x: 177, startPoint y: 298, endPoint x: 194, endPoint y: 235, distance: 65.7
click at [198, 234] on div at bounding box center [215, 225] width 146 height 325
drag, startPoint x: 220, startPoint y: 302, endPoint x: 203, endPoint y: 257, distance: 47.8
click at [203, 257] on div at bounding box center [215, 225] width 146 height 325
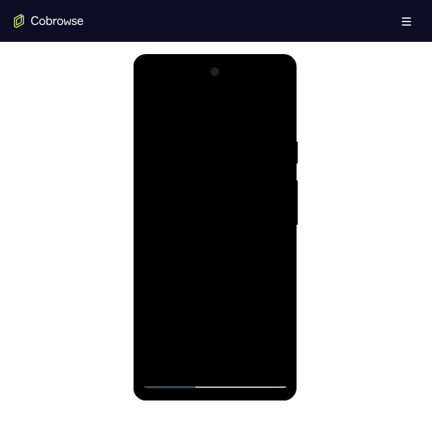
drag, startPoint x: 232, startPoint y: 220, endPoint x: 217, endPoint y: 263, distance: 45.2
click at [219, 287] on div at bounding box center [215, 225] width 146 height 325
drag, startPoint x: 191, startPoint y: 153, endPoint x: 182, endPoint y: 84, distance: 70.3
click at [180, 212] on div at bounding box center [215, 225] width 146 height 325
click at [159, 90] on div at bounding box center [215, 225] width 146 height 325
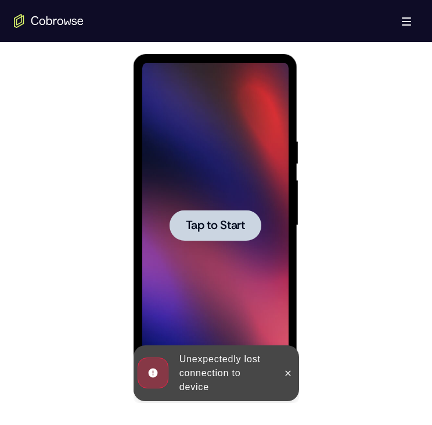
click at [289, 371] on icon at bounding box center [287, 372] width 5 height 5
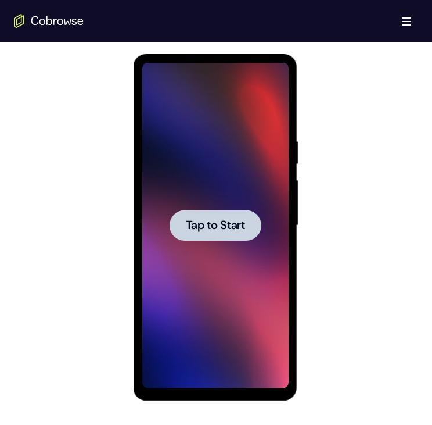
scroll to position [577, 0]
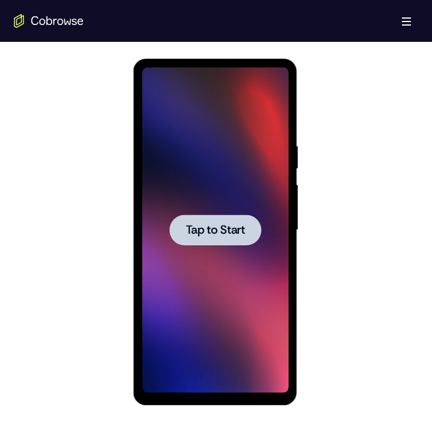
click at [210, 86] on div at bounding box center [215, 229] width 146 height 325
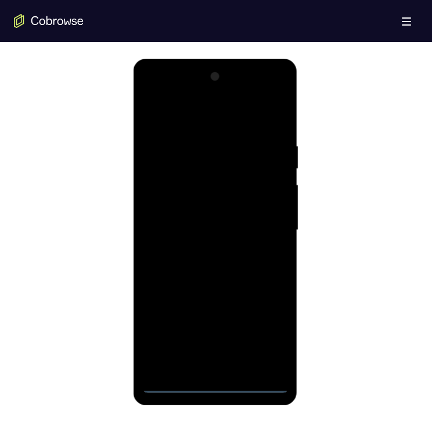
drag, startPoint x: 214, startPoint y: 381, endPoint x: 303, endPoint y: 472, distance: 128.2
click at [214, 381] on div at bounding box center [215, 229] width 146 height 325
click at [269, 338] on div at bounding box center [215, 229] width 146 height 325
click at [180, 113] on div at bounding box center [215, 229] width 146 height 325
click at [267, 225] on div at bounding box center [215, 229] width 146 height 325
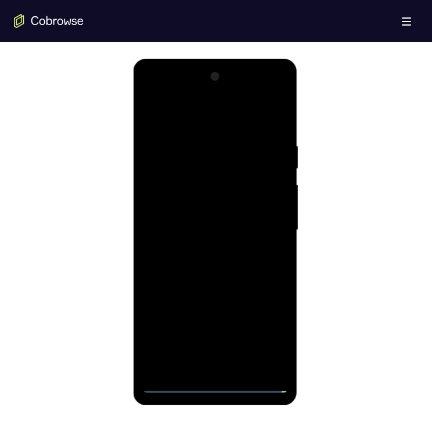
click at [267, 225] on div at bounding box center [215, 229] width 146 height 325
click at [263, 222] on div at bounding box center [215, 229] width 146 height 325
click at [196, 250] on div at bounding box center [215, 229] width 146 height 325
click at [199, 214] on div at bounding box center [215, 229] width 146 height 325
click at [189, 199] on div at bounding box center [215, 229] width 146 height 325
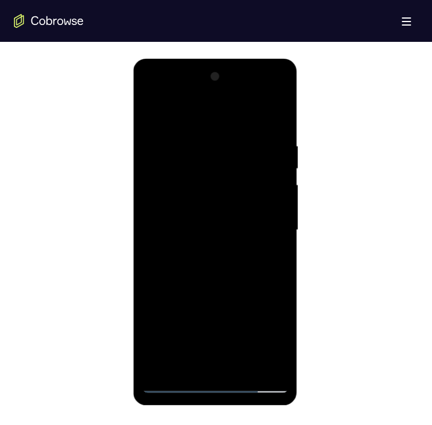
click at [186, 225] on div at bounding box center [215, 229] width 146 height 325
click at [194, 268] on div at bounding box center [215, 229] width 146 height 325
click at [203, 264] on div at bounding box center [215, 229] width 146 height 325
click at [198, 262] on div at bounding box center [215, 229] width 146 height 325
click at [196, 267] on div at bounding box center [215, 229] width 146 height 325
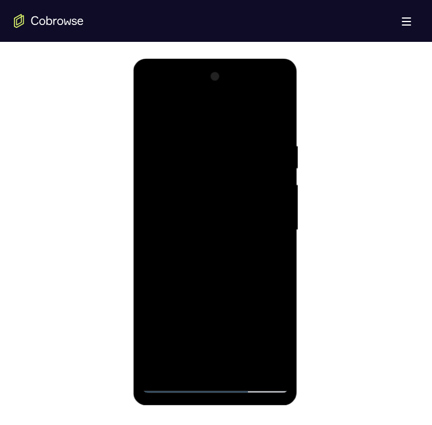
drag, startPoint x: 269, startPoint y: 114, endPoint x: 433, endPoint y: 196, distance: 183.8
click at [269, 114] on div at bounding box center [215, 229] width 146 height 325
click at [266, 94] on div at bounding box center [215, 229] width 146 height 325
click at [181, 97] on div at bounding box center [215, 229] width 146 height 325
click at [176, 167] on div at bounding box center [215, 229] width 146 height 325
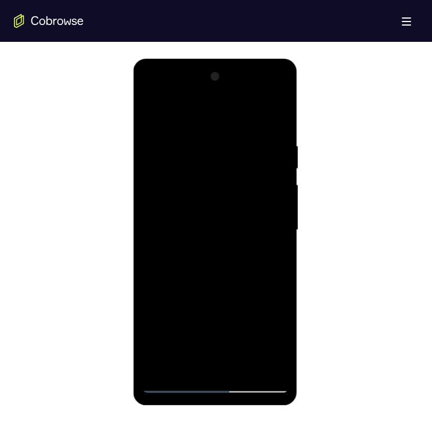
click at [268, 257] on div at bounding box center [215, 229] width 146 height 325
click at [273, 249] on div at bounding box center [215, 229] width 146 height 325
click at [267, 249] on div at bounding box center [215, 229] width 146 height 325
click at [233, 231] on div at bounding box center [215, 229] width 146 height 325
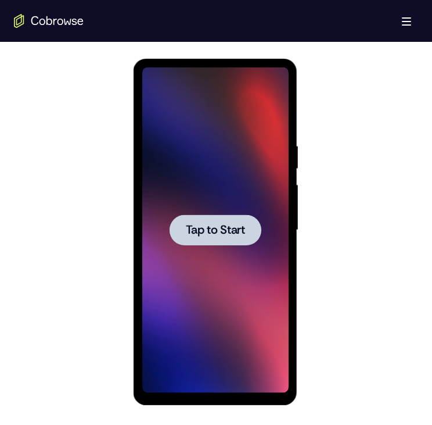
click at [203, 239] on div at bounding box center [215, 229] width 92 height 31
